Goal: Information Seeking & Learning: Learn about a topic

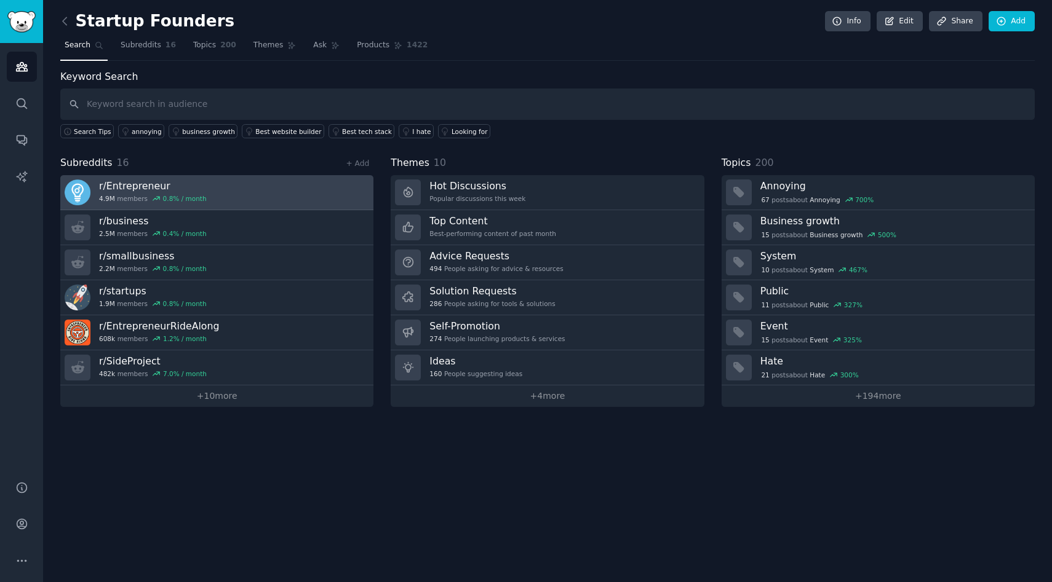
click at [261, 200] on link "r/ Entrepreneur 4.9M members 0.8 % / month" at bounding box center [216, 192] width 313 height 35
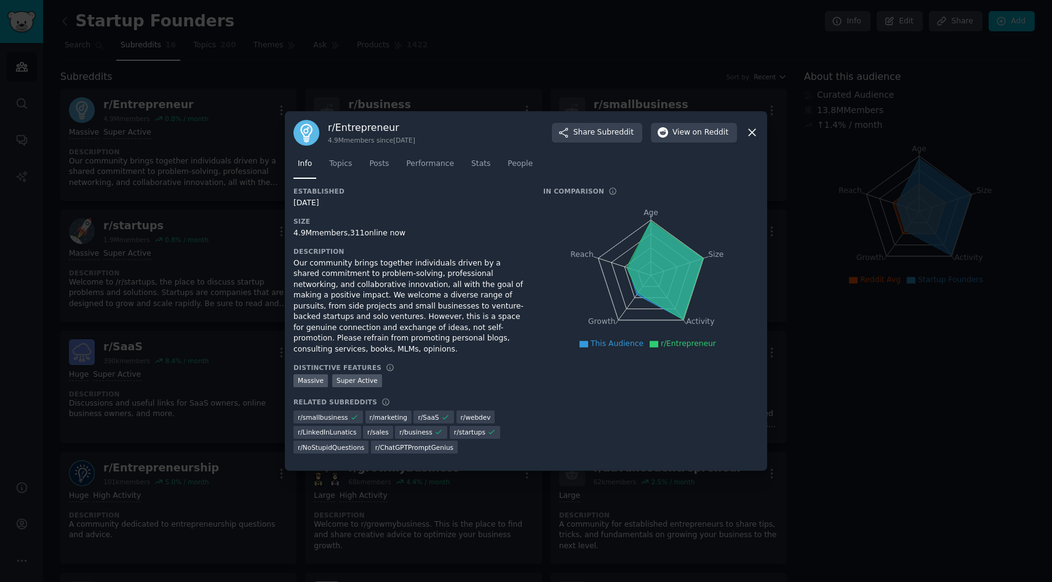
click at [750, 137] on icon at bounding box center [751, 132] width 13 height 13
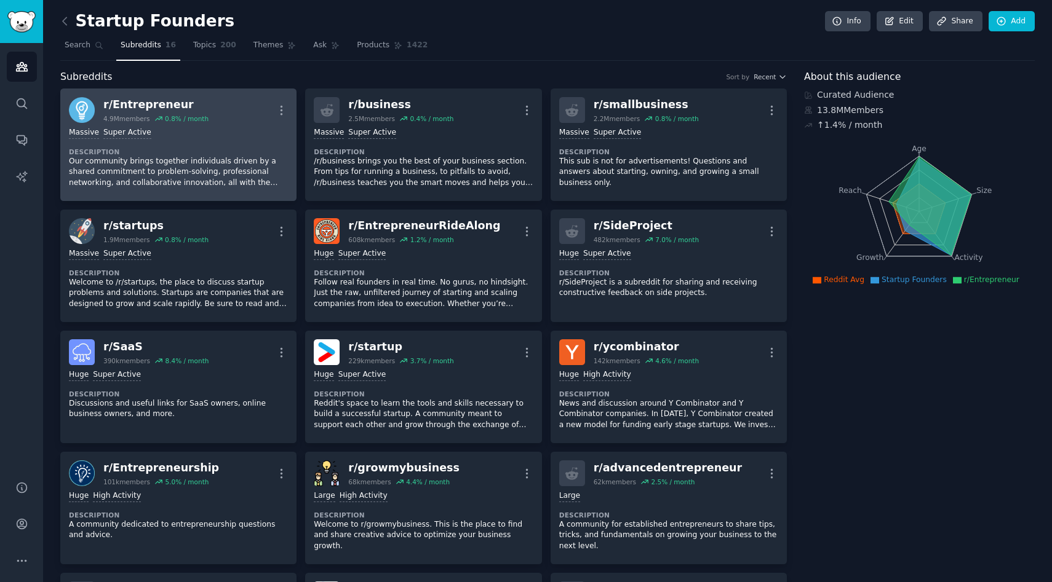
click at [191, 170] on p "Our community brings together individuals driven by a shared commitment to prob…" at bounding box center [178, 172] width 219 height 33
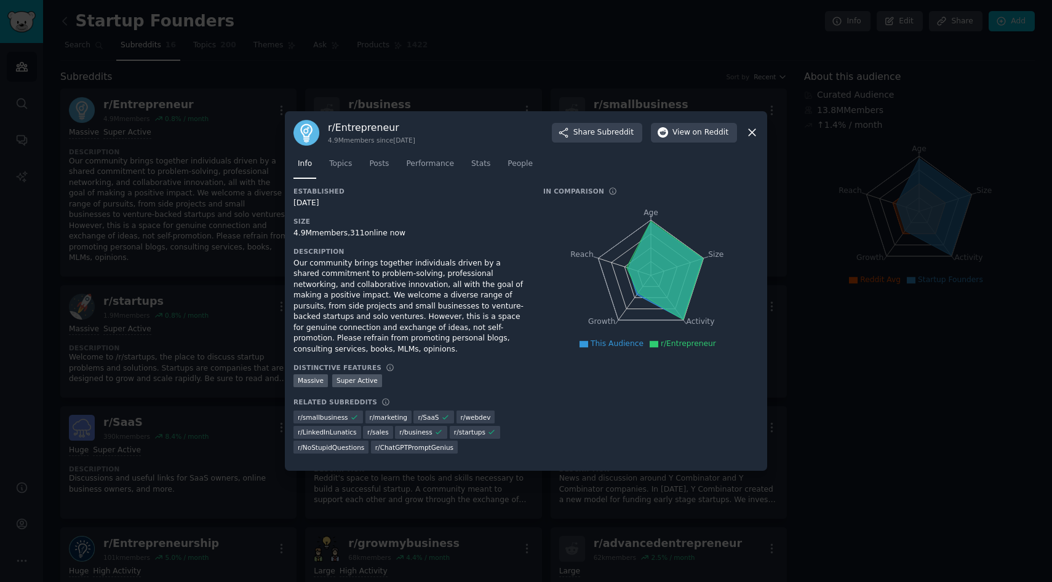
drag, startPoint x: 750, startPoint y: 133, endPoint x: 558, endPoint y: 157, distance: 192.8
click at [736, 133] on div "r/ Entrepreneur 4.9M members since [DATE] Share Subreddit View on Reddit" at bounding box center [525, 133] width 465 height 26
click at [346, 162] on span "Topics" at bounding box center [340, 164] width 23 height 11
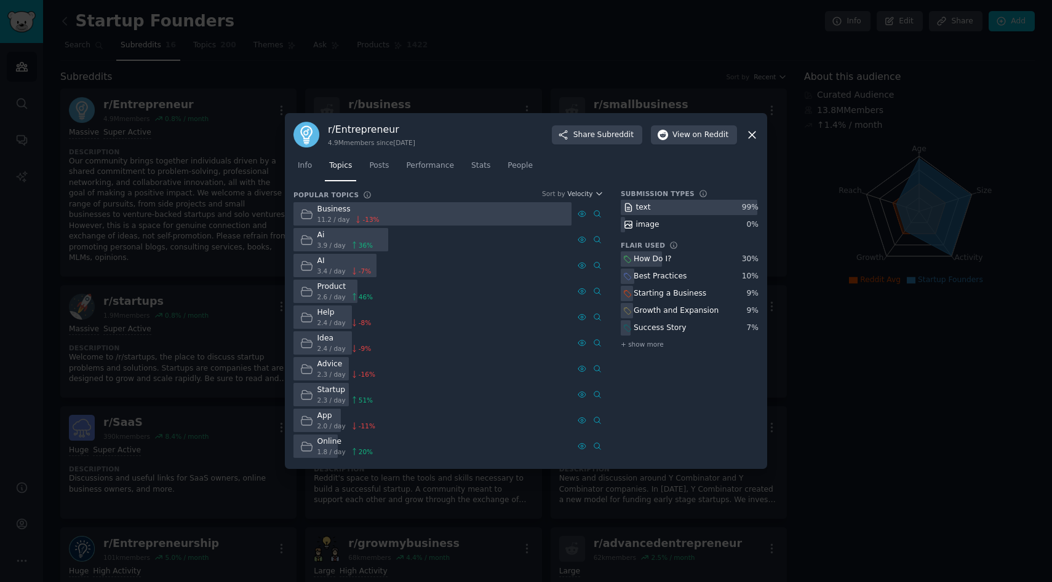
click at [757, 136] on icon at bounding box center [751, 135] width 13 height 13
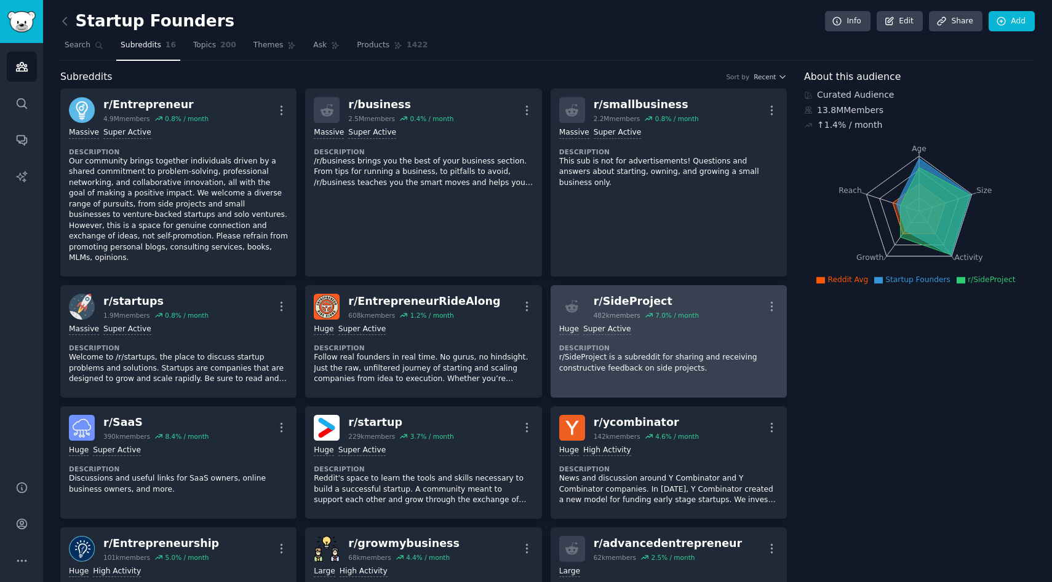
click at [592, 368] on link "r/ SideProject 482k members 7.0 % / month More Huge Super Active Description r/…" at bounding box center [668, 341] width 236 height 113
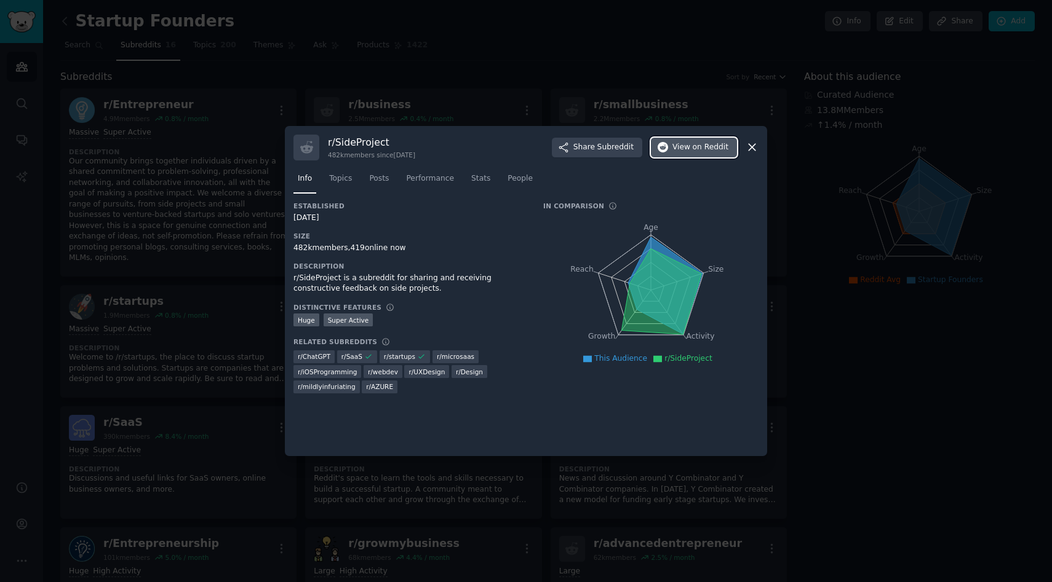
click at [720, 144] on span "on Reddit" at bounding box center [710, 147] width 36 height 11
click at [753, 144] on icon at bounding box center [751, 147] width 13 height 13
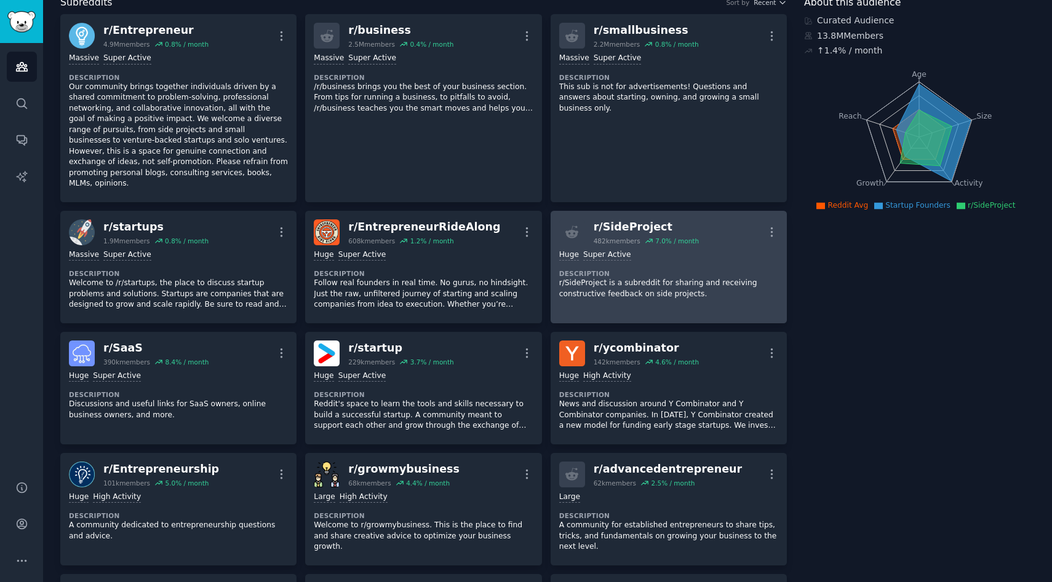
scroll to position [77, 0]
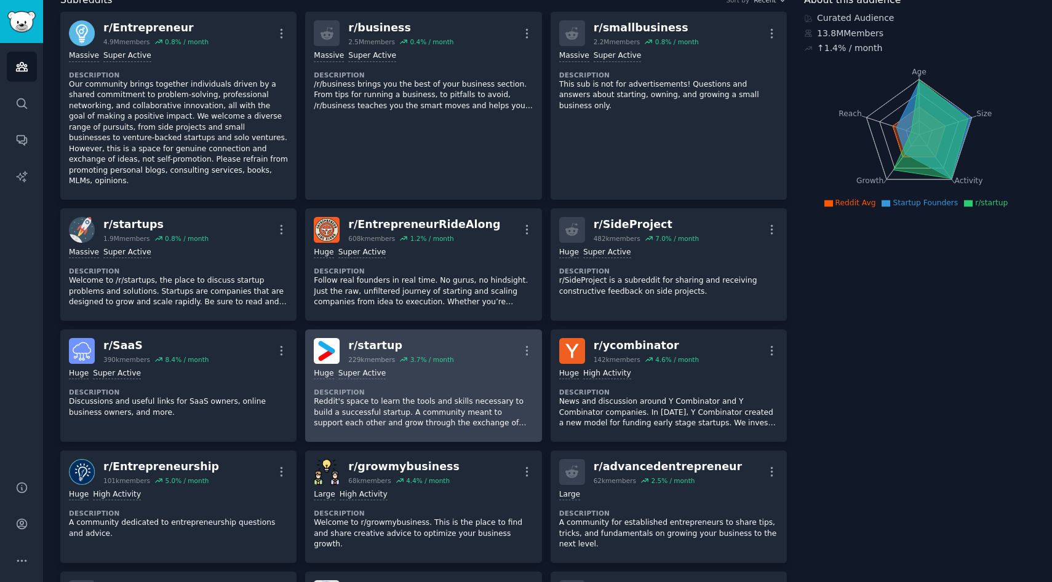
click at [445, 371] on div "Huge Super Active Description Reddit's space to learn the tools and skills nece…" at bounding box center [423, 398] width 219 height 69
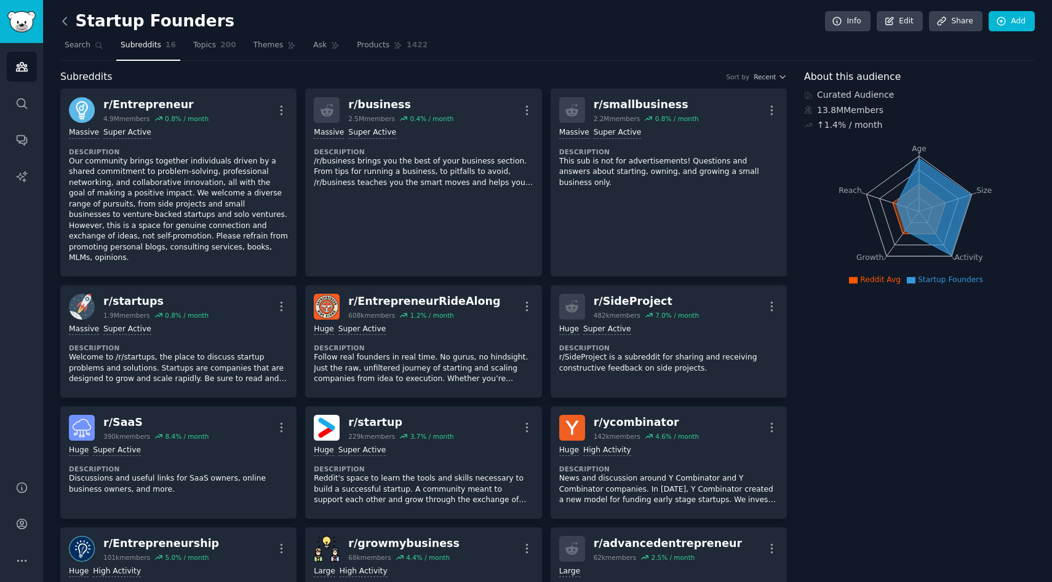
click at [64, 22] on icon at bounding box center [65, 20] width 4 height 7
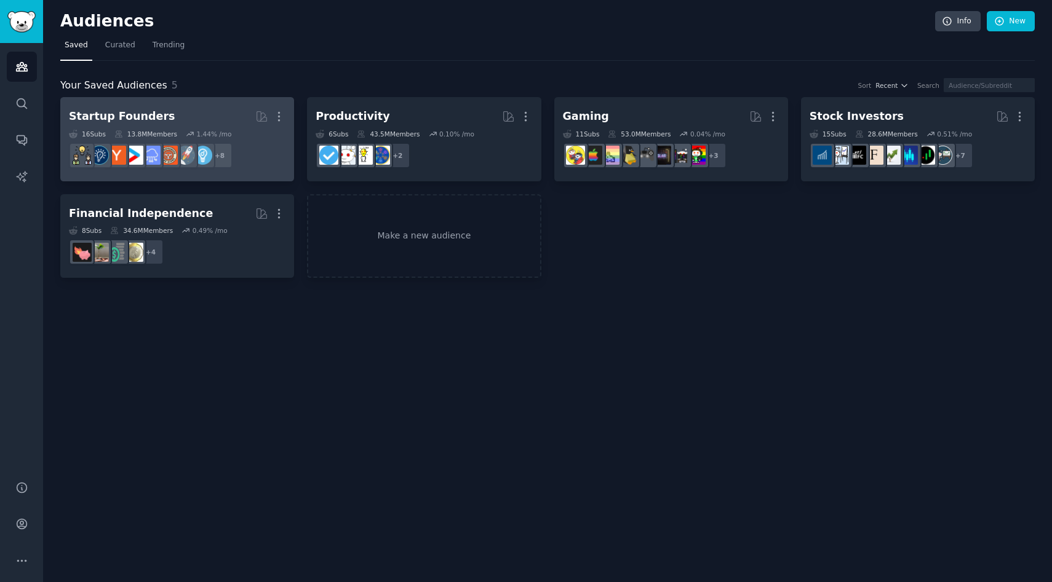
click at [140, 110] on div "Startup Founders" at bounding box center [122, 116] width 106 height 15
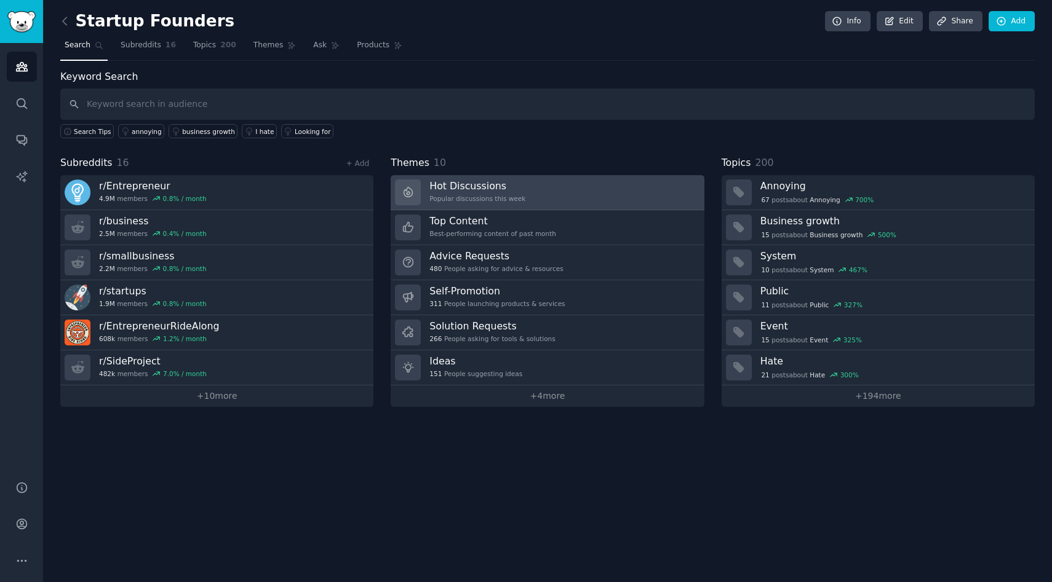
click at [507, 193] on div "Hot Discussions Popular discussions this week" at bounding box center [477, 193] width 96 height 26
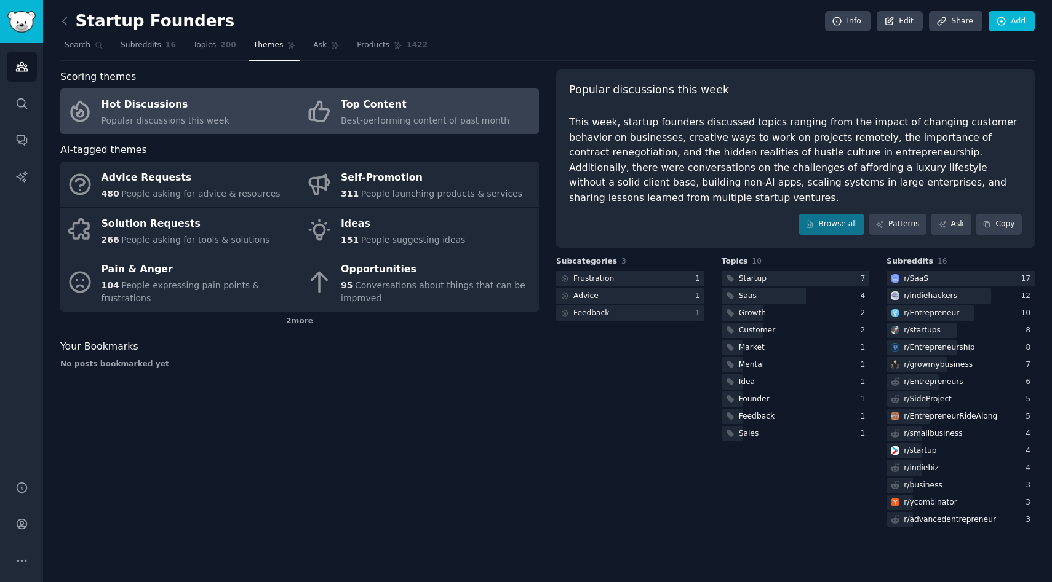
click at [473, 125] on span "Best-performing content of past month" at bounding box center [425, 121] width 169 height 10
